Goal: Find specific page/section: Find specific page/section

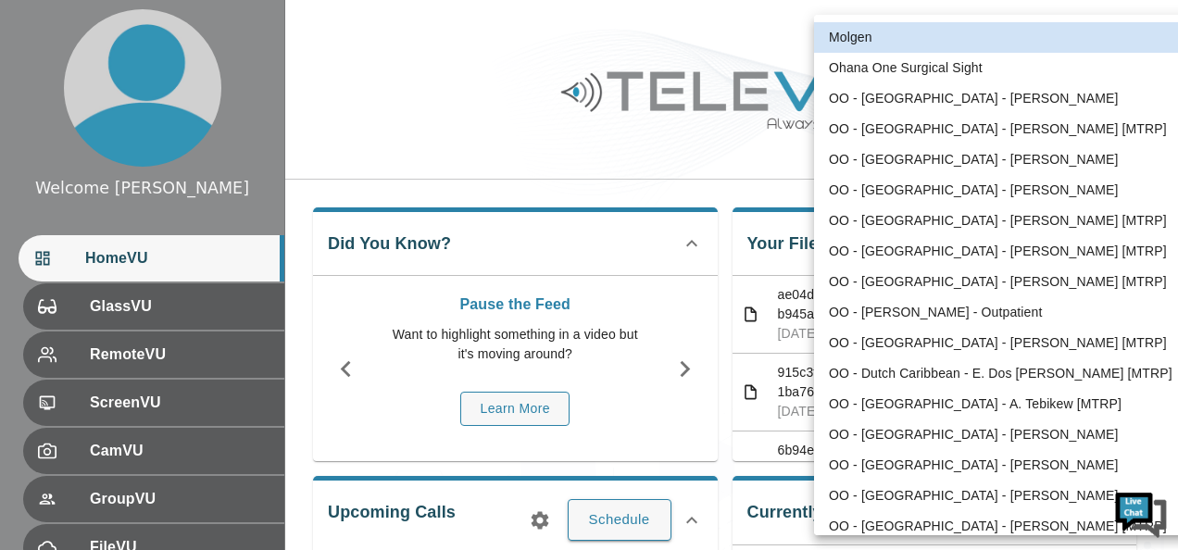
click at [1070, 44] on body "Welcome Peter HomeVU GlassVU RemoteVU ScreenVU CamVU GroupVU FileVU ChatVU Sett…" at bounding box center [589, 494] width 1178 height 989
click at [1069, 42] on body "Welcome [PERSON_NAME] HomeVU GlassVU RemoteVU ScreenVU CamVU GroupVU FileVU Cha…" at bounding box center [589, 494] width 1178 height 989
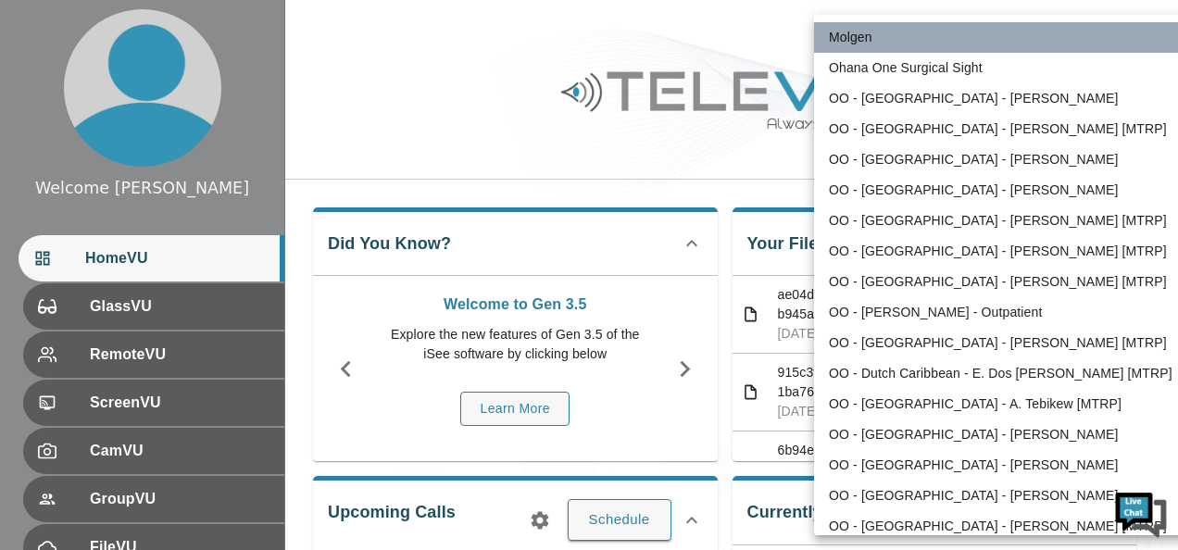
click at [1069, 42] on li "Molgen" at bounding box center [1006, 37] width 384 height 31
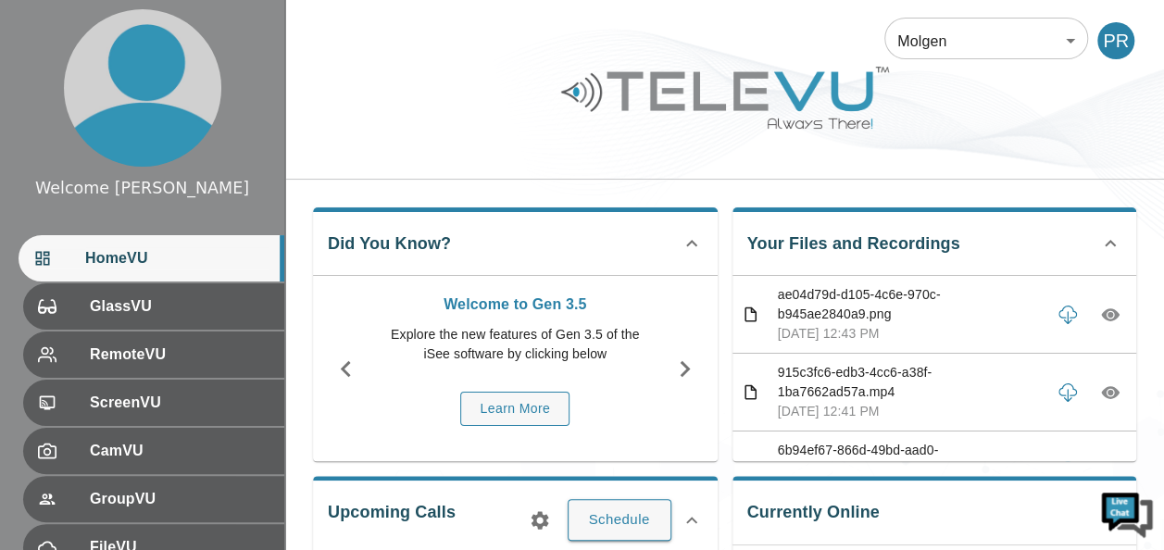
click at [680, 22] on div "Molgen 102 ​ PR" at bounding box center [724, 29] width 879 height 59
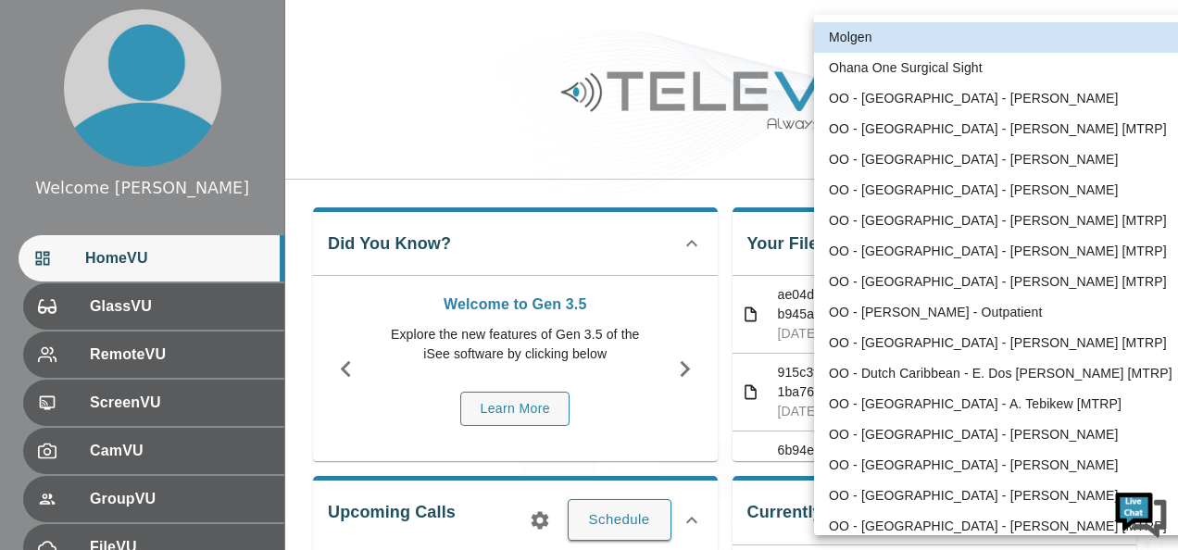
click at [1072, 40] on body "Welcome [PERSON_NAME] HomeVU GlassVU RemoteVU ScreenVU CamVU GroupVU FileVU Cha…" at bounding box center [589, 494] width 1178 height 989
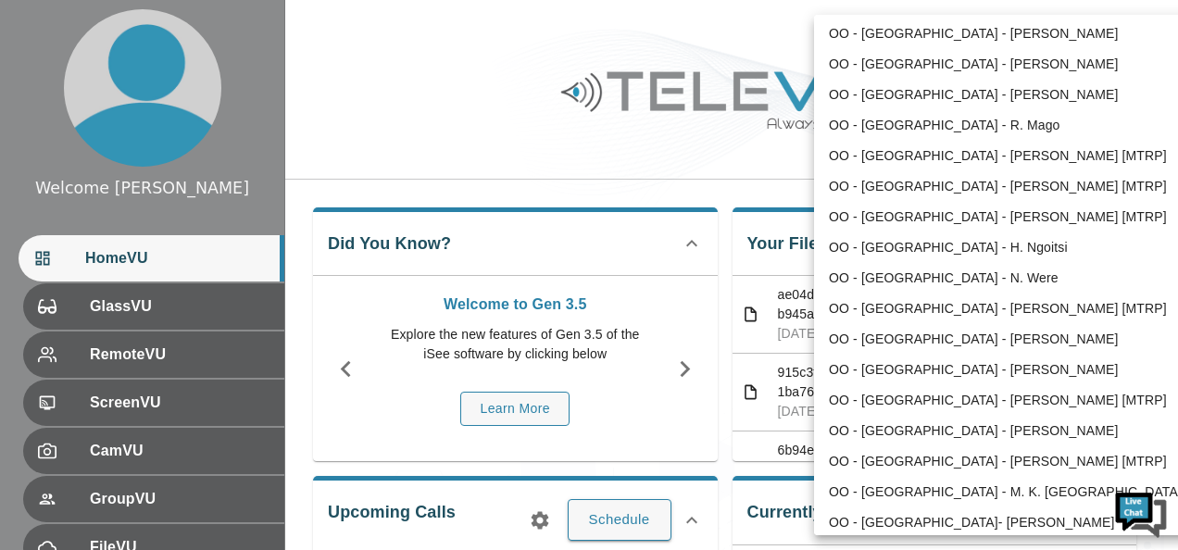
scroll to position [761, 0]
